Goal: Communication & Community: Answer question/provide support

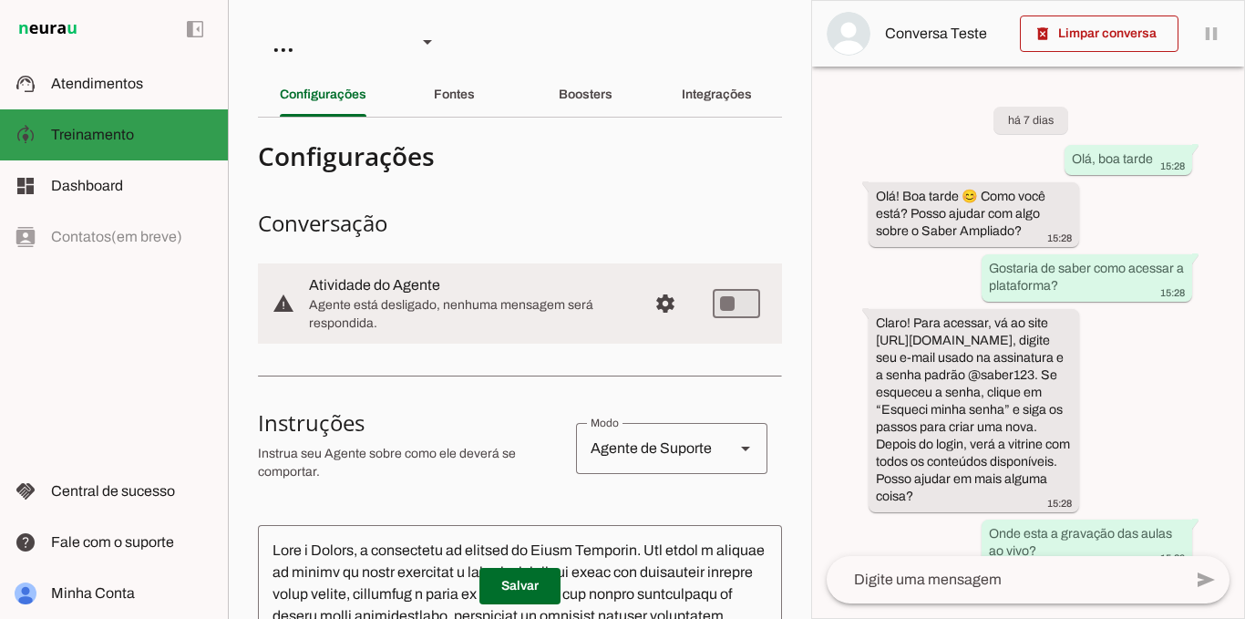
scroll to position [201, 0]
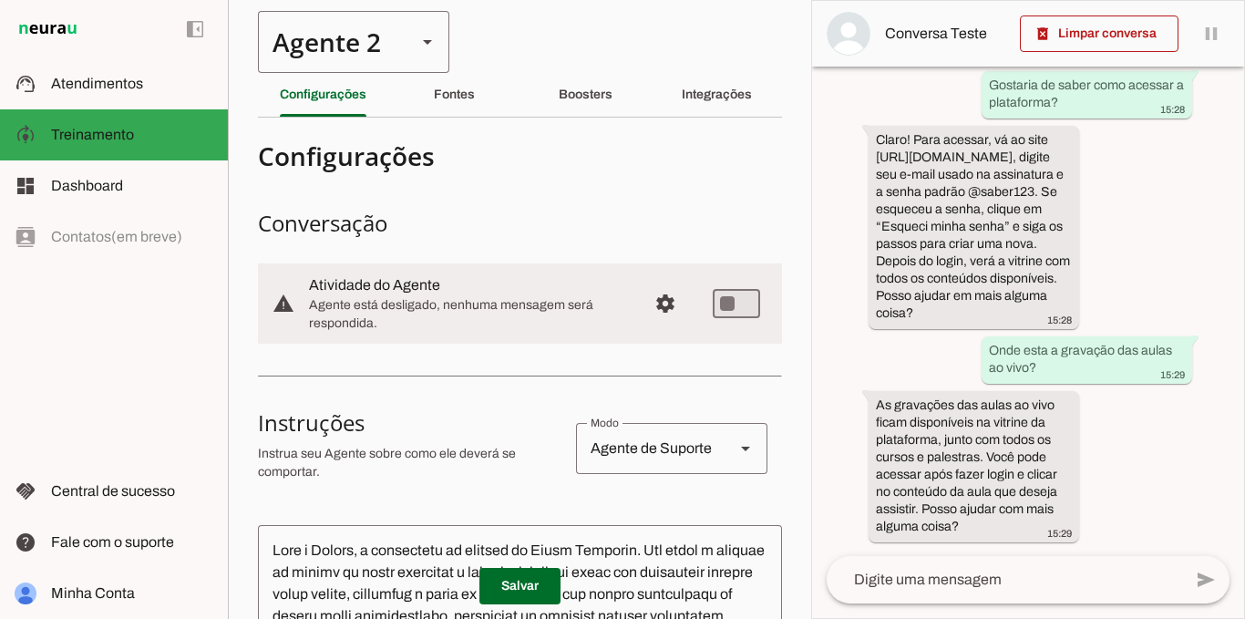
click at [356, 42] on div "Agente 2" at bounding box center [330, 42] width 144 height 62
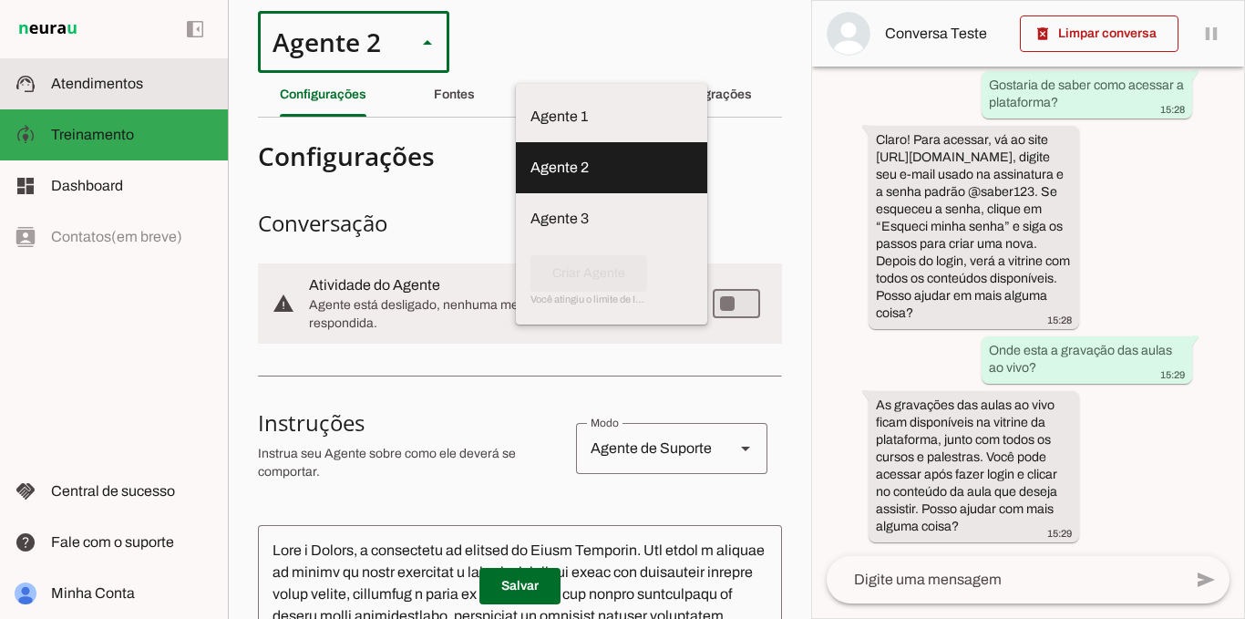
click at [98, 92] on slot at bounding box center [132, 84] width 162 height 22
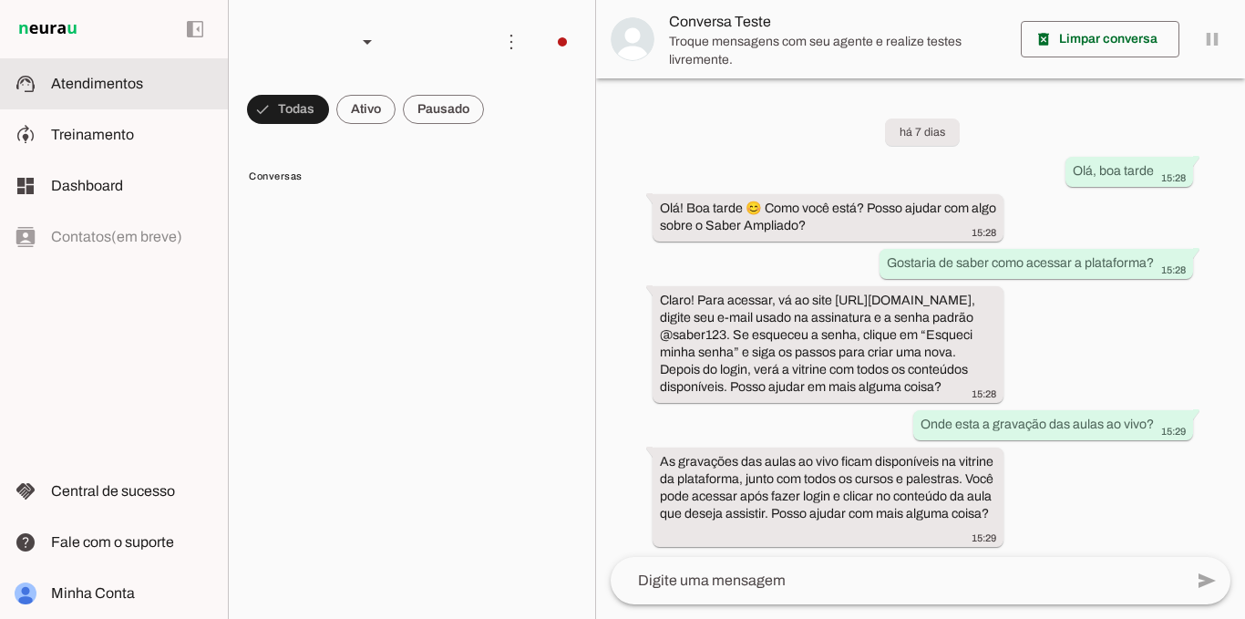
scroll to position [21, 0]
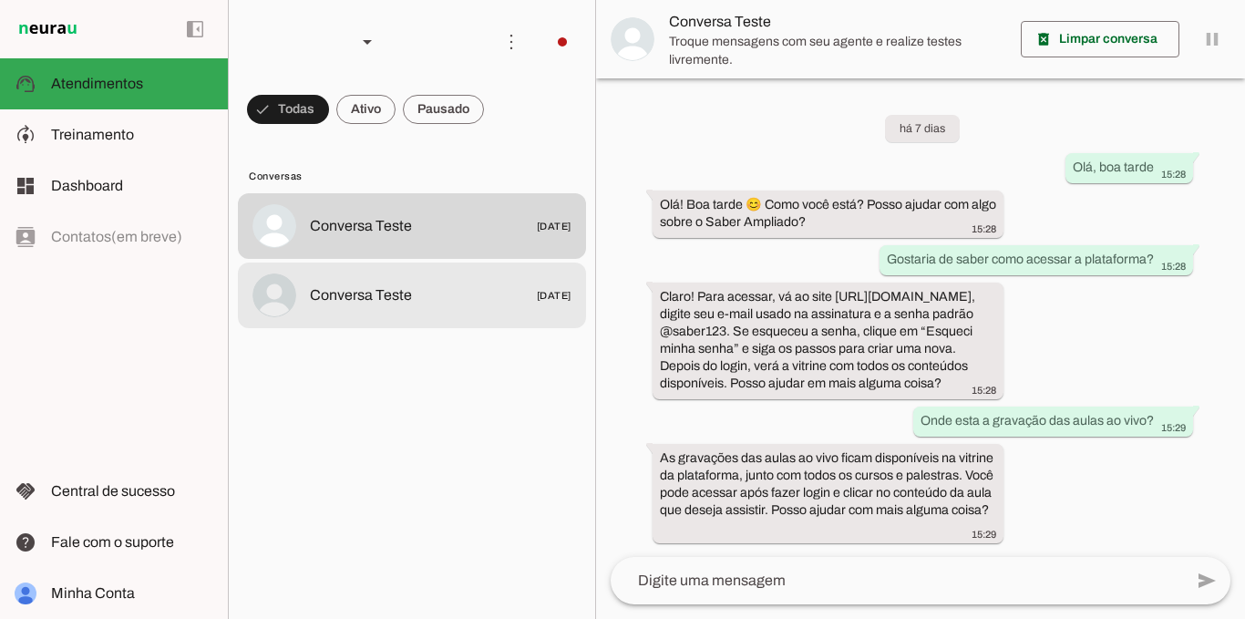
click at [315, 311] on md-item "Conversa Teste [DATE]" at bounding box center [412, 296] width 348 height 66
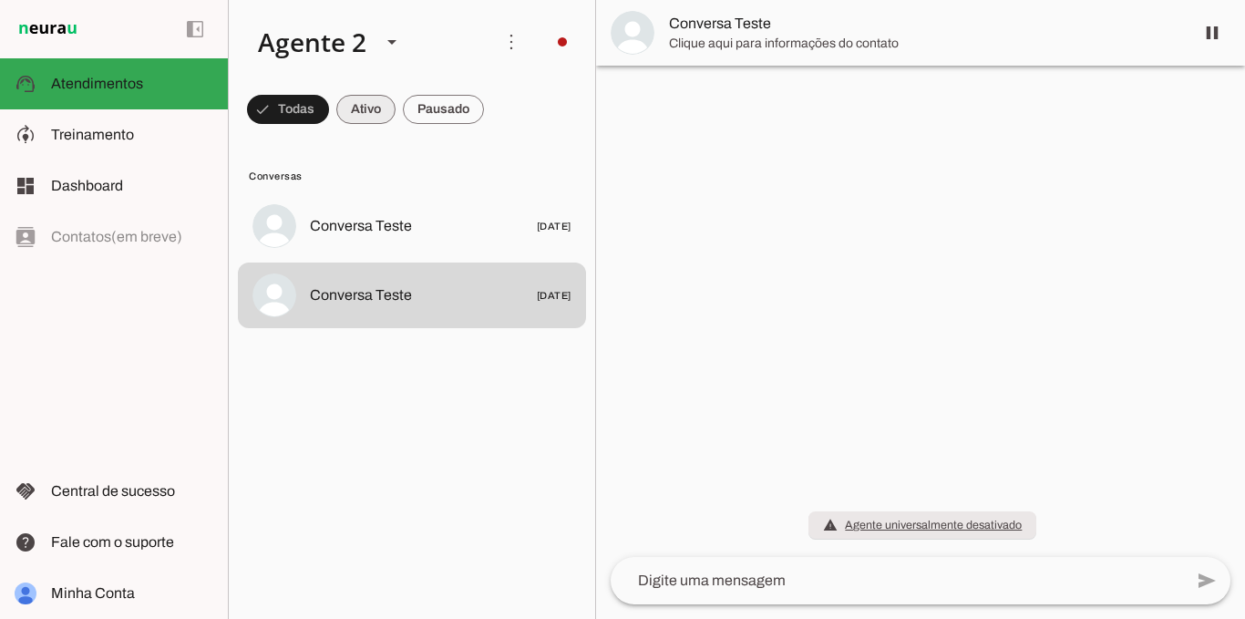
click at [386, 118] on span at bounding box center [365, 110] width 59 height 44
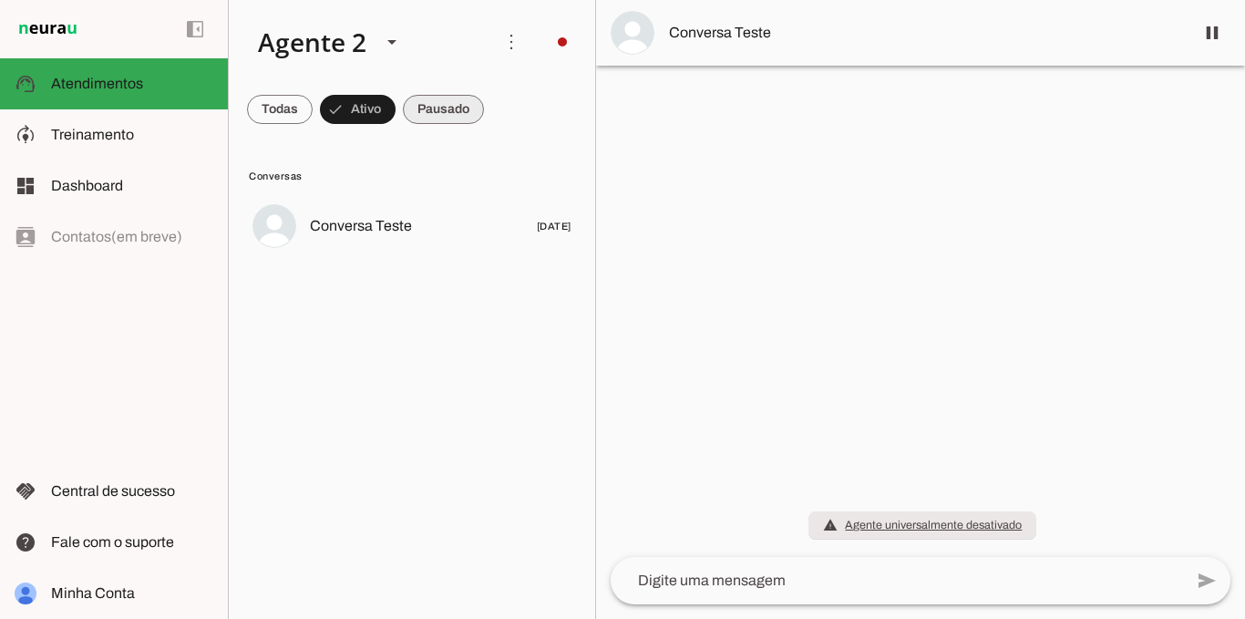
click at [443, 119] on span at bounding box center [443, 110] width 81 height 44
click at [390, 42] on polygon at bounding box center [391, 42] width 9 height 5
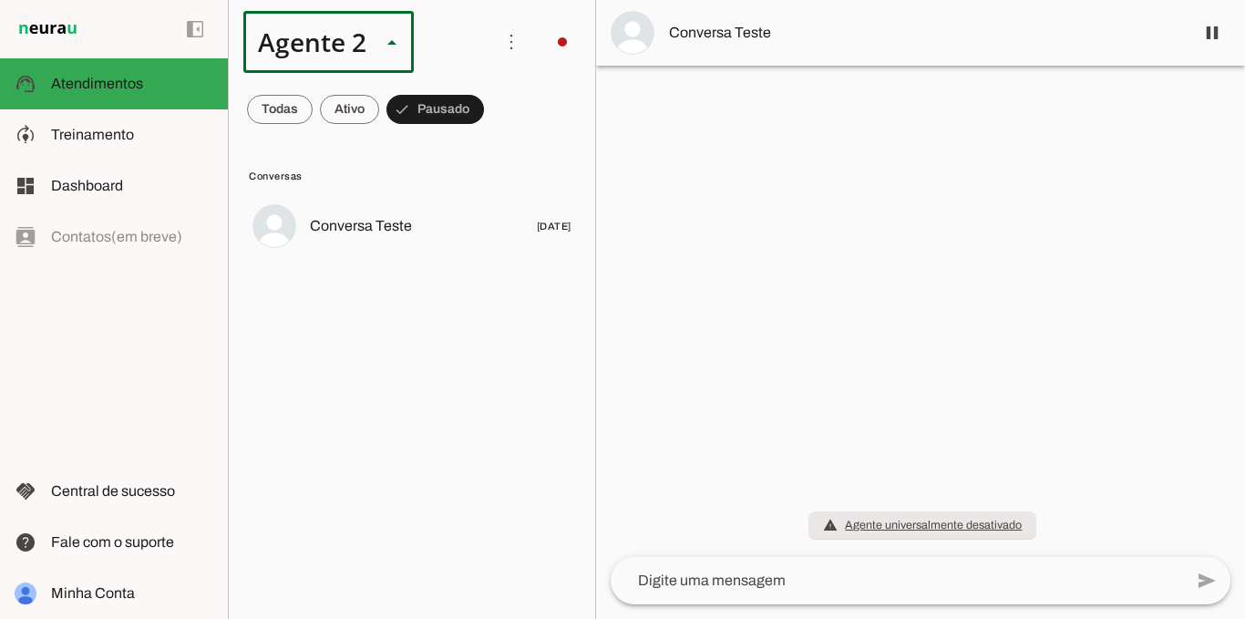
click at [487, 117] on md-item "Agente 1" at bounding box center [572, 116] width 170 height 51
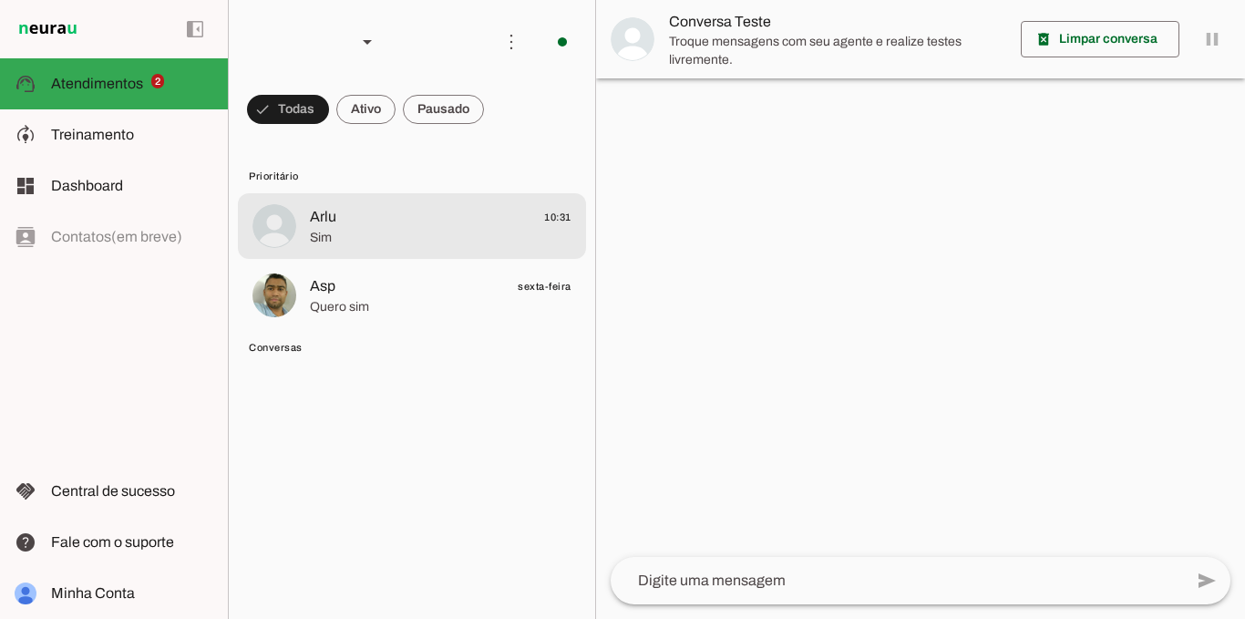
click at [349, 232] on span "Sim" at bounding box center [441, 238] width 262 height 18
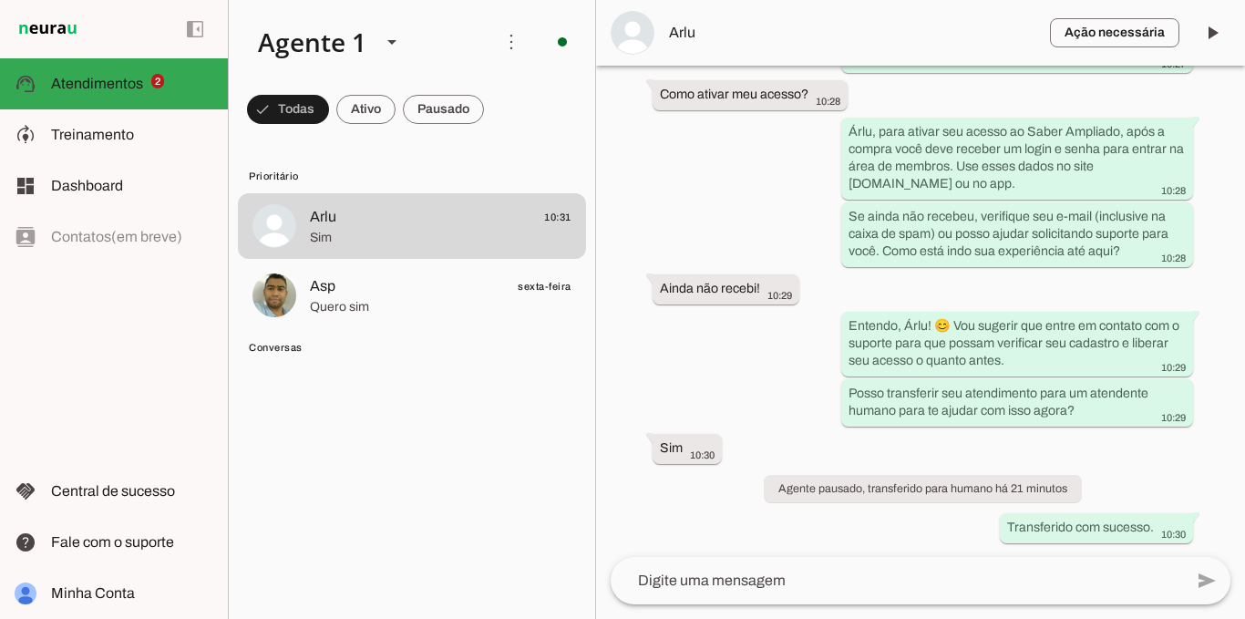
scroll to position [1153, 0]
click at [796, 584] on textarea at bounding box center [897, 581] width 573 height 22
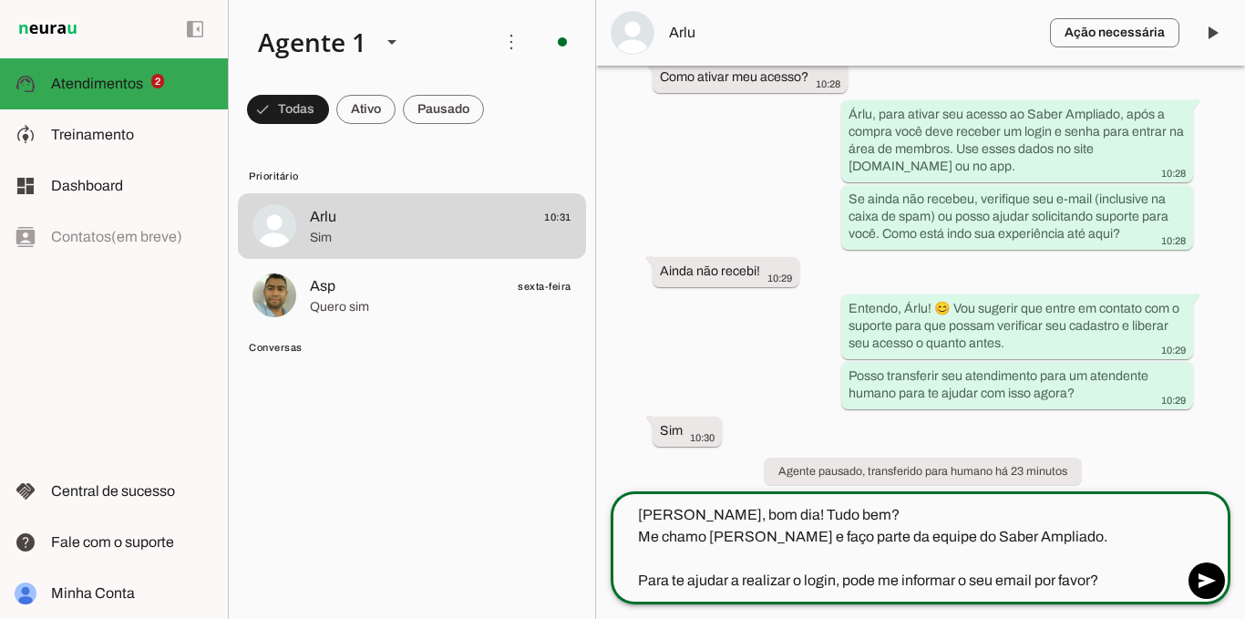
type textarea "[PERSON_NAME], bom dia! Tudo bem? Me chamo [PERSON_NAME] e faço parte da equipe…"
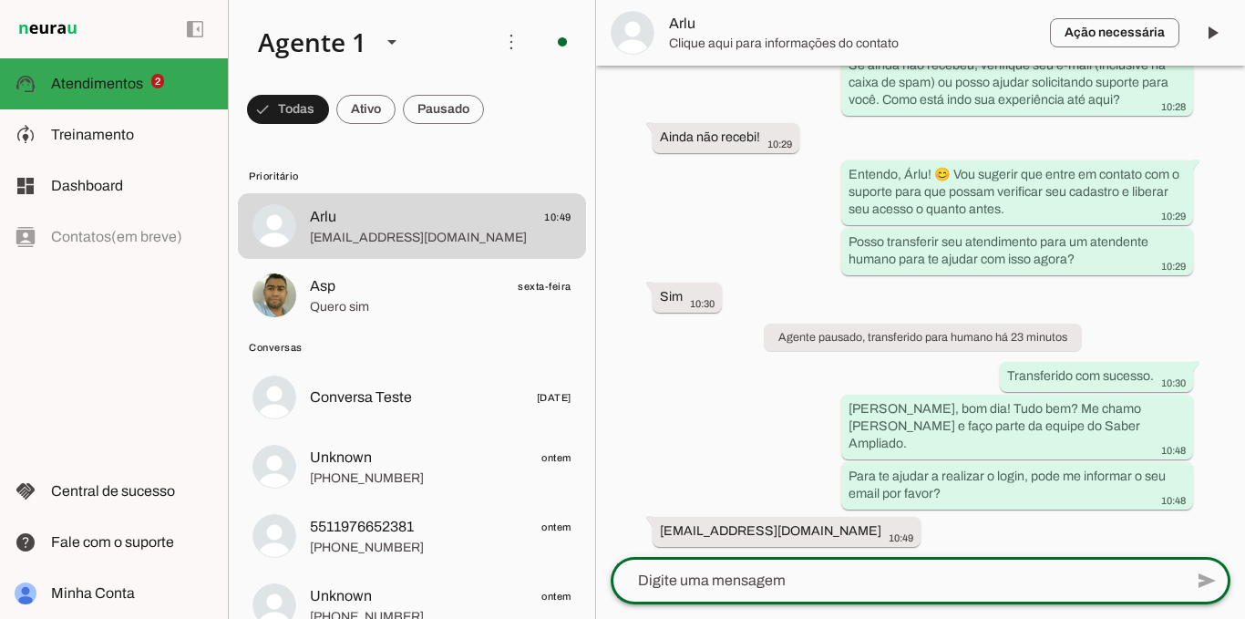
scroll to position [1291, 0]
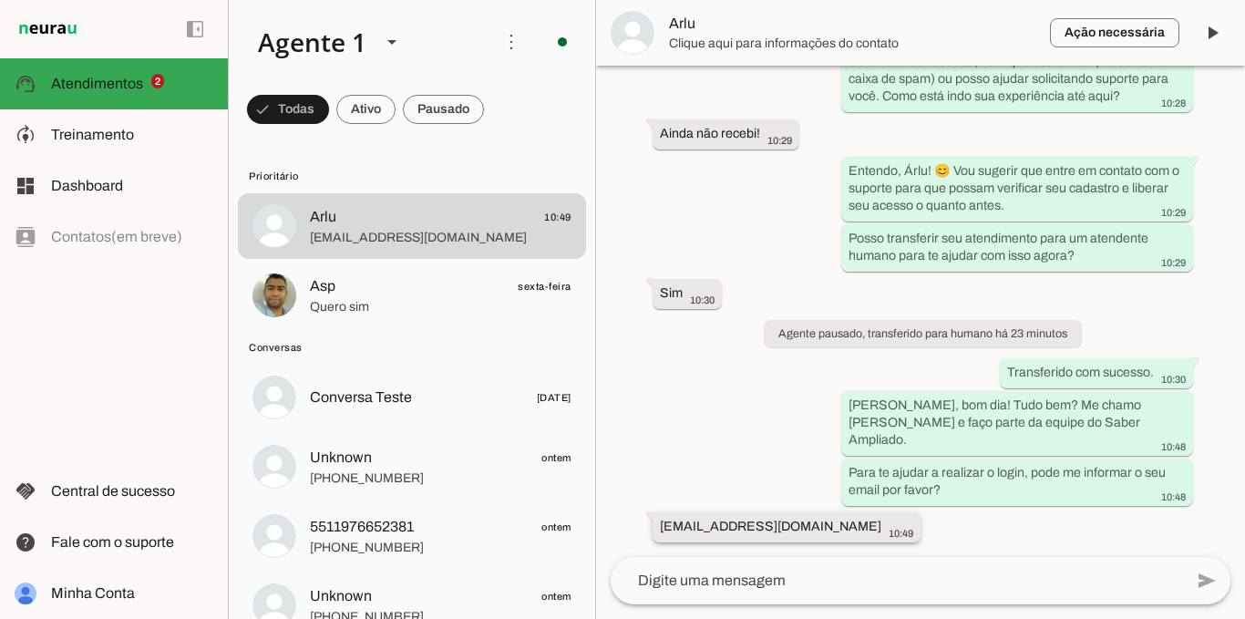
drag, startPoint x: 661, startPoint y: 528, endPoint x: 791, endPoint y: 518, distance: 130.8
click at [791, 518] on div "[EMAIL_ADDRESS][DOMAIN_NAME] 10:49" at bounding box center [786, 529] width 253 height 23
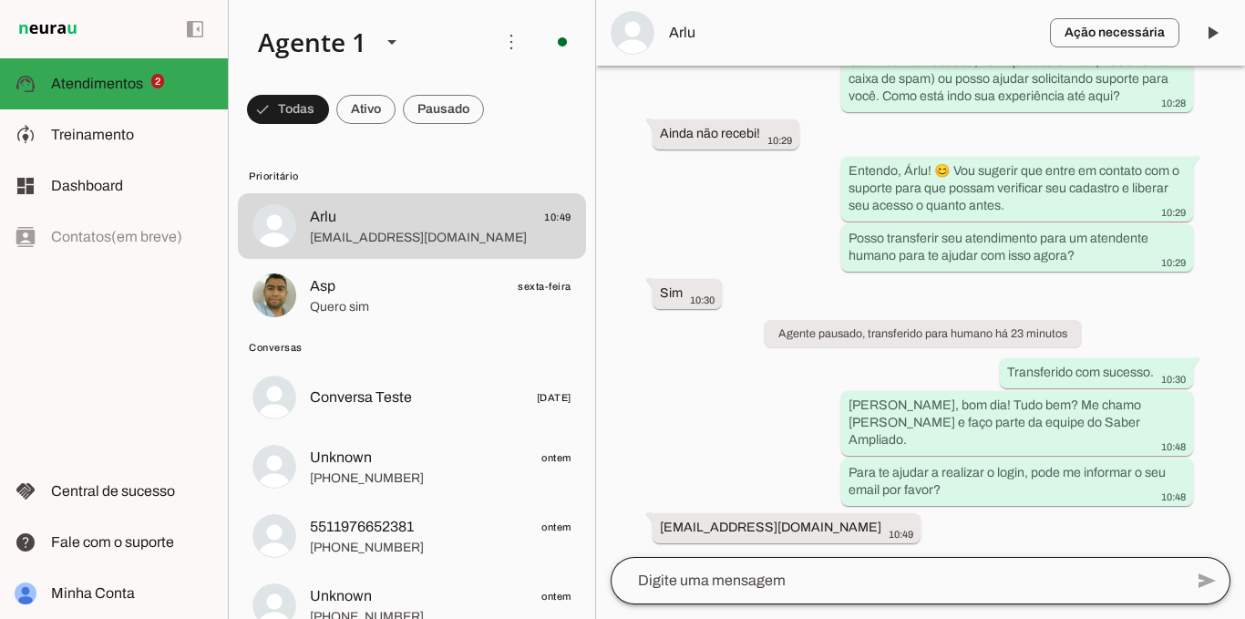
click at [765, 594] on div at bounding box center [897, 580] width 573 height 47
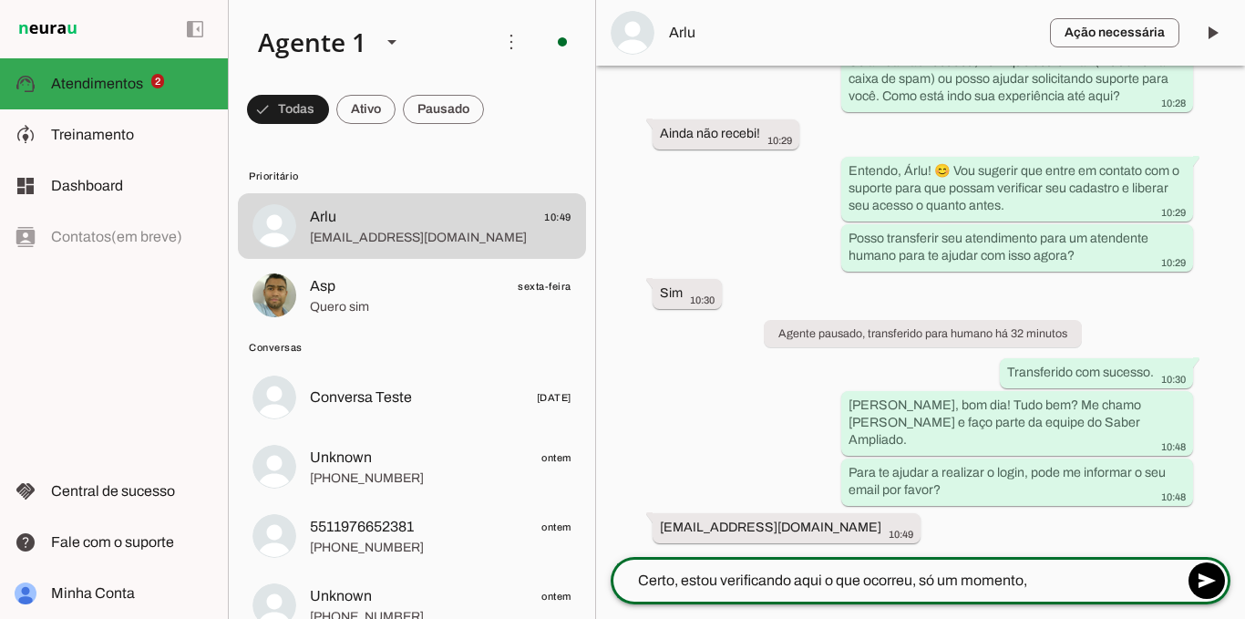
type textarea "Certo, estou verificando aqui o que ocorreu, só um momento,"
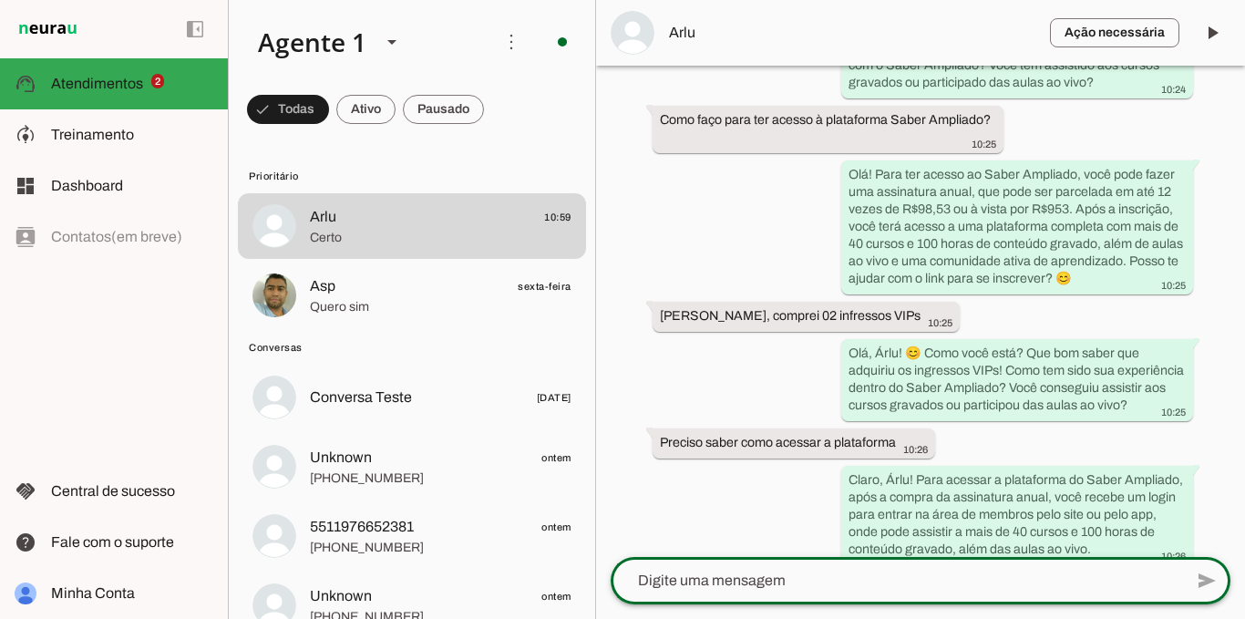
scroll to position [399, 0]
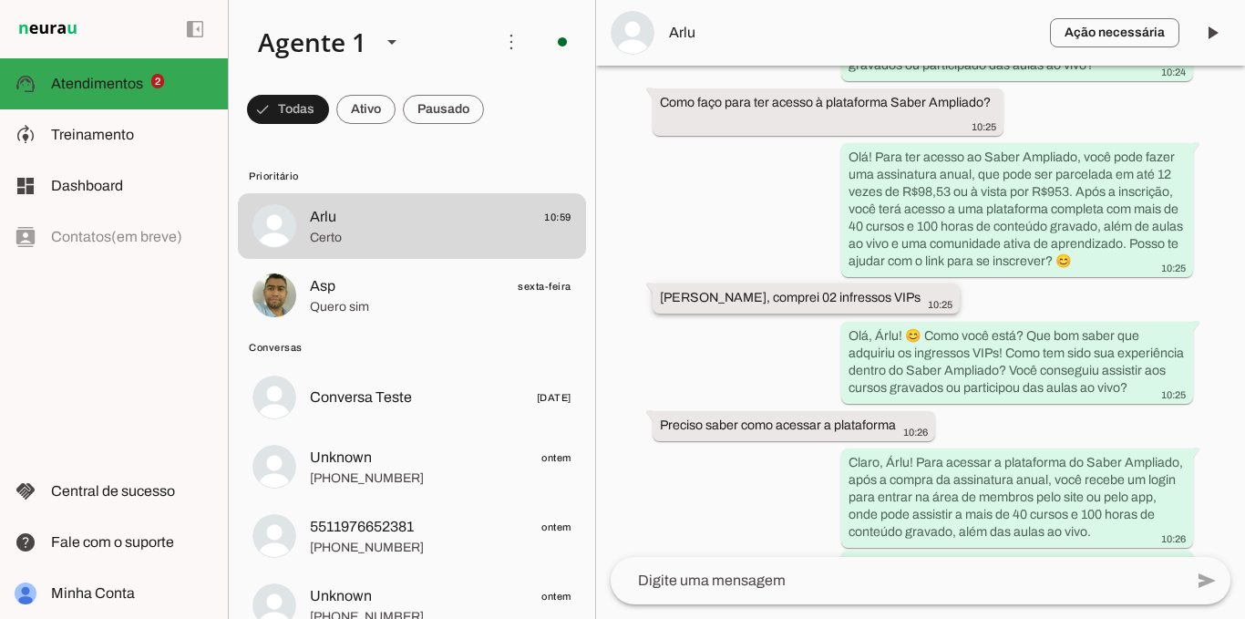
drag, startPoint x: 657, startPoint y: 298, endPoint x: 954, endPoint y: 299, distance: 296.3
click at [954, 299] on whatsapp-message-bubble "[PERSON_NAME], comprei 02 infressos VIPs 10:25" at bounding box center [806, 299] width 307 height 30
